Goal: Information Seeking & Learning: Find specific fact

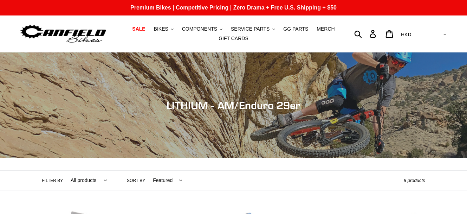
scroll to position [256, 0]
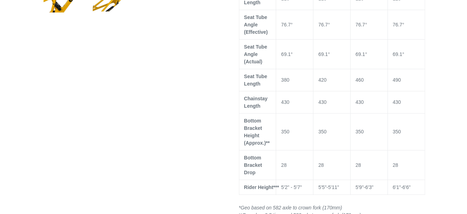
select select "highest-rating"
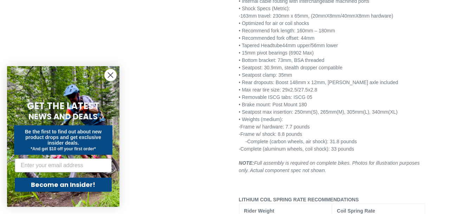
scroll to position [959, 0]
drag, startPoint x: 284, startPoint y: 124, endPoint x: 290, endPoint y: 124, distance: 6.0
click at [290, 131] on span "-Frame w/ shock: 8.8 pounds" at bounding box center [271, 134] width 64 height 6
copy span "8.8"
click at [299, 131] on span "-Frame w/ shock: 8.8 pounds" at bounding box center [271, 134] width 64 height 6
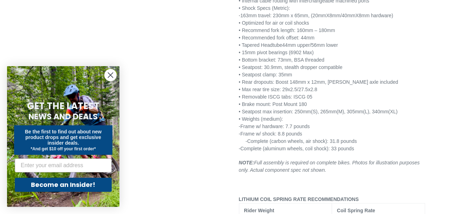
drag, startPoint x: 285, startPoint y: 123, endPoint x: 308, endPoint y: 123, distance: 22.8
click at [303, 131] on span "-Frame w/ shock: 8.8 pounds" at bounding box center [271, 134] width 64 height 6
copy span "8.8 pounds"
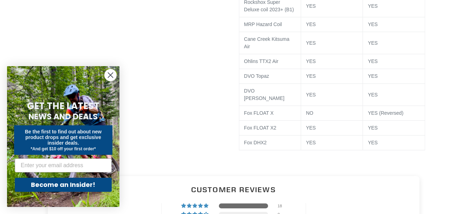
scroll to position [1407, 0]
